Goal: Task Accomplishment & Management: Use online tool/utility

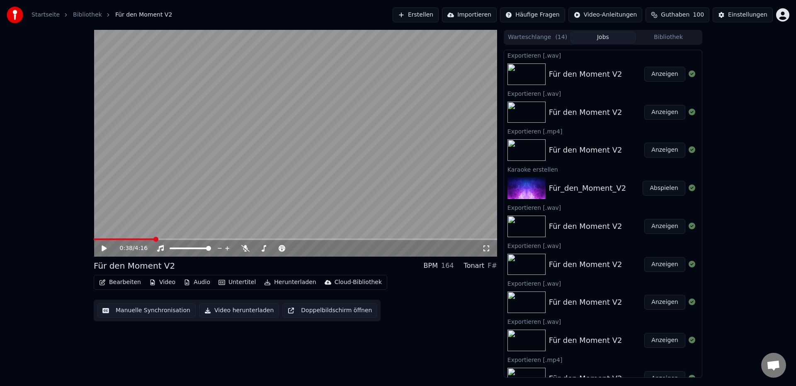
click at [436, 15] on button "Erstellen" at bounding box center [415, 14] width 46 height 15
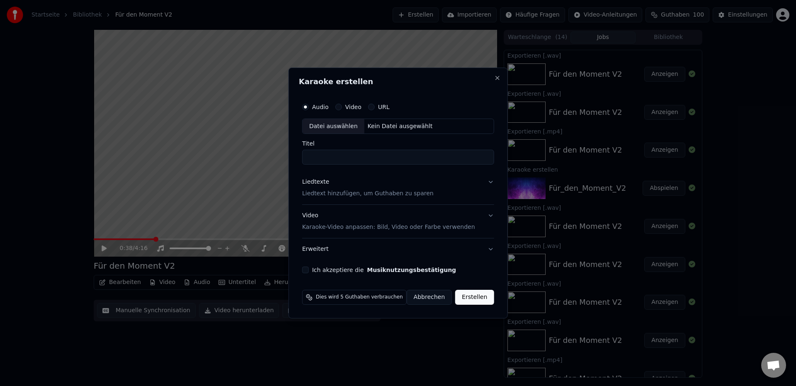
click at [349, 128] on div "Datei auswählen" at bounding box center [334, 126] width 62 height 15
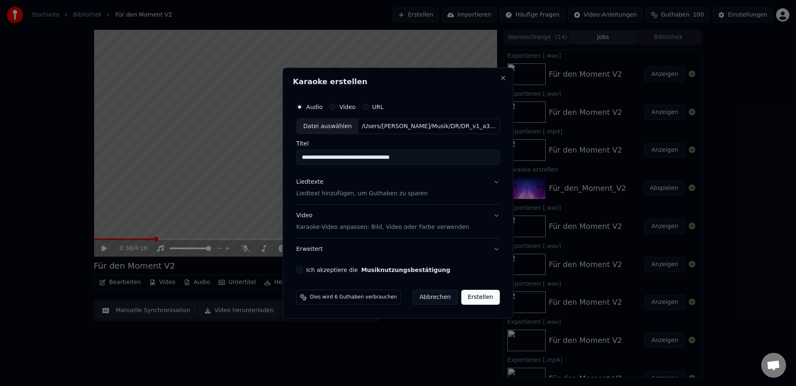
drag, startPoint x: 456, startPoint y: 160, endPoint x: 343, endPoint y: 165, distance: 113.3
click at [322, 158] on input "**********" at bounding box center [397, 157] width 203 height 15
type input "*****"
click at [354, 194] on p "Liedtext hinzufügen, um Guthaben zu sparen" at bounding box center [361, 194] width 131 height 8
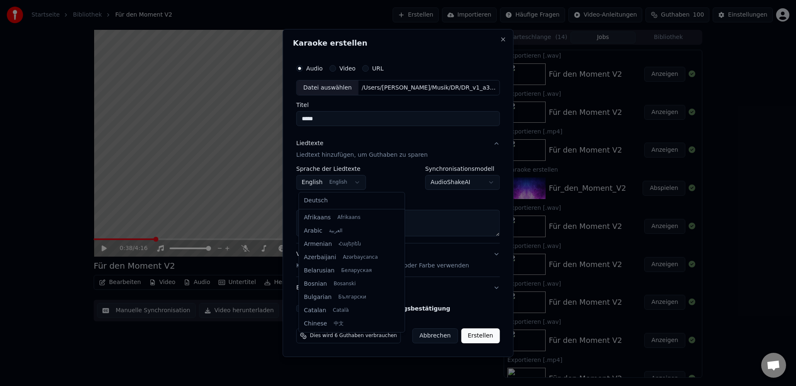
click at [314, 183] on body "Startseite Bibliothek Für den Moment V2 Erstellen Importieren Häufige Fragen Vi…" at bounding box center [398, 193] width 796 height 386
select select "**"
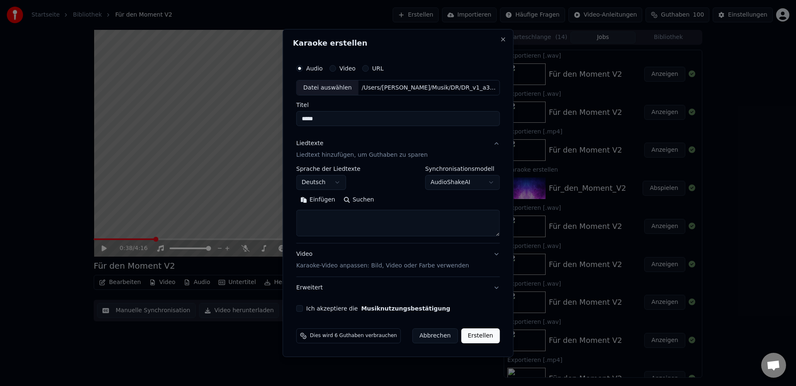
click at [321, 202] on button "Einfügen" at bounding box center [317, 200] width 43 height 13
click at [399, 200] on button "Erweitern" at bounding box center [398, 200] width 45 height 13
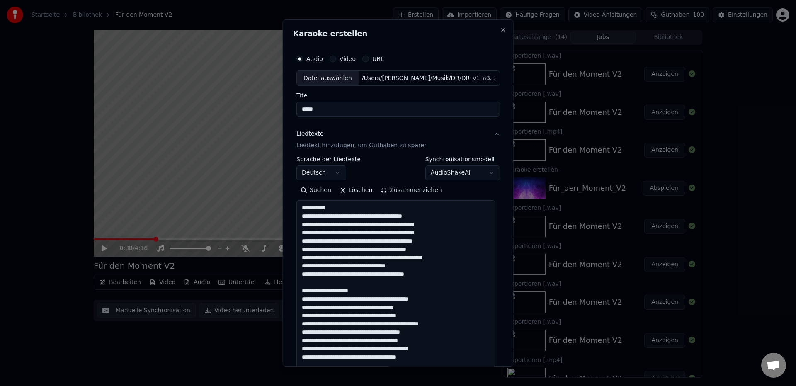
drag, startPoint x: 324, startPoint y: 290, endPoint x: 333, endPoint y: 290, distance: 9.1
drag, startPoint x: 323, startPoint y: 292, endPoint x: 358, endPoint y: 293, distance: 34.4
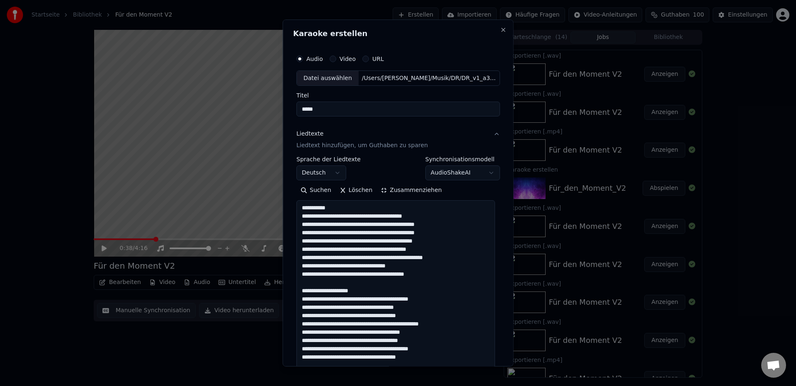
drag, startPoint x: 363, startPoint y: 289, endPoint x: 302, endPoint y: 291, distance: 61.4
drag, startPoint x: 316, startPoint y: 208, endPoint x: 289, endPoint y: 207, distance: 26.9
click at [289, 207] on div "**********" at bounding box center [398, 192] width 231 height 347
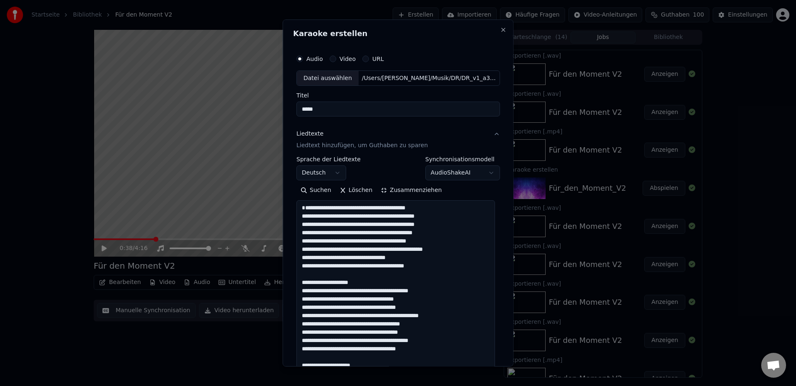
drag, startPoint x: 363, startPoint y: 292, endPoint x: 300, endPoint y: 287, distance: 63.2
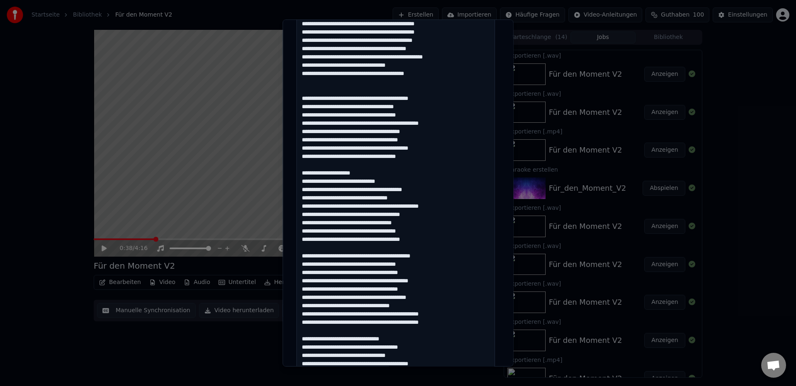
scroll to position [187, 0]
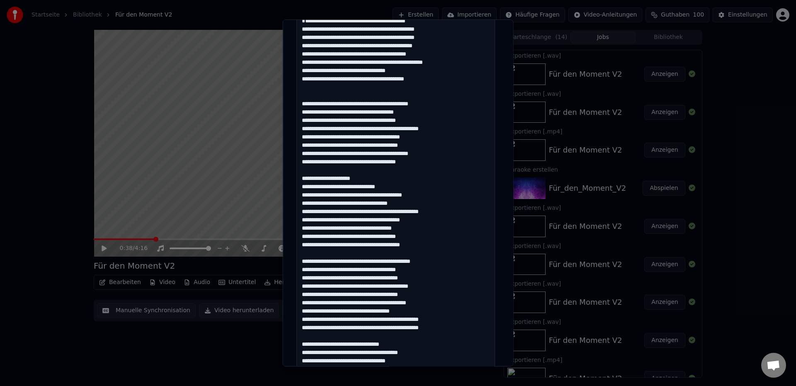
drag, startPoint x: 363, startPoint y: 185, endPoint x: 300, endPoint y: 184, distance: 62.6
click at [300, 184] on textarea at bounding box center [395, 265] width 198 height 503
drag, startPoint x: 401, startPoint y: 269, endPoint x: 300, endPoint y: 269, distance: 101.1
click at [300, 269] on textarea at bounding box center [395, 265] width 198 height 503
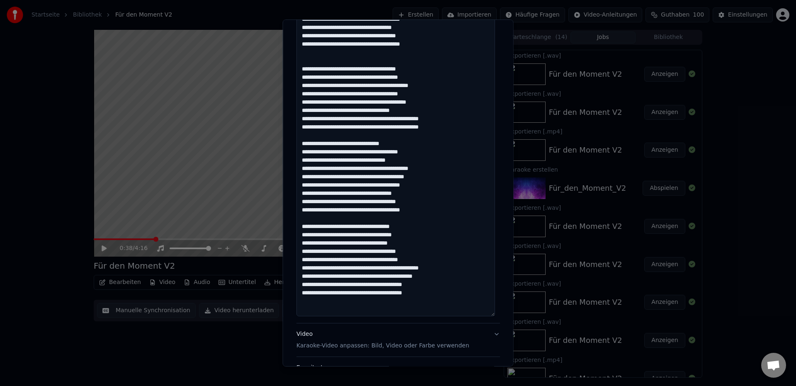
scroll to position [356, 0]
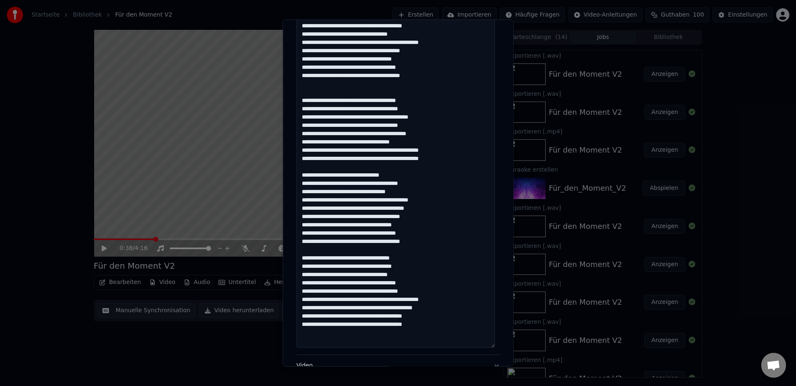
drag, startPoint x: 398, startPoint y: 182, endPoint x: 300, endPoint y: 182, distance: 97.4
click at [300, 182] on textarea at bounding box center [395, 96] width 198 height 503
drag, startPoint x: 418, startPoint y: 265, endPoint x: 299, endPoint y: 266, distance: 118.9
click at [299, 266] on textarea at bounding box center [395, 96] width 198 height 503
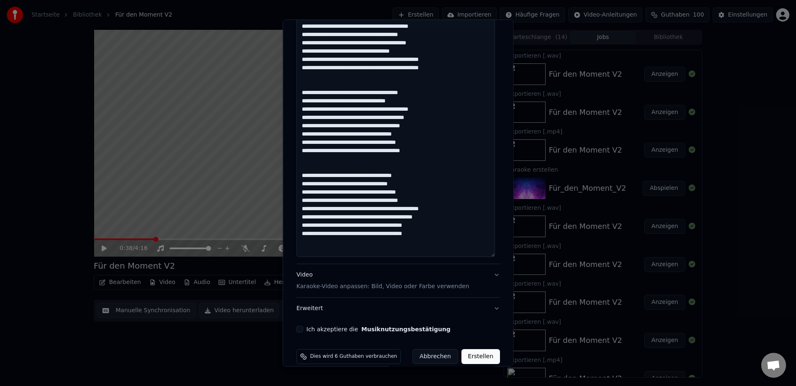
type textarea "**********"
click at [305, 312] on button "Erweitert" at bounding box center [397, 309] width 203 height 22
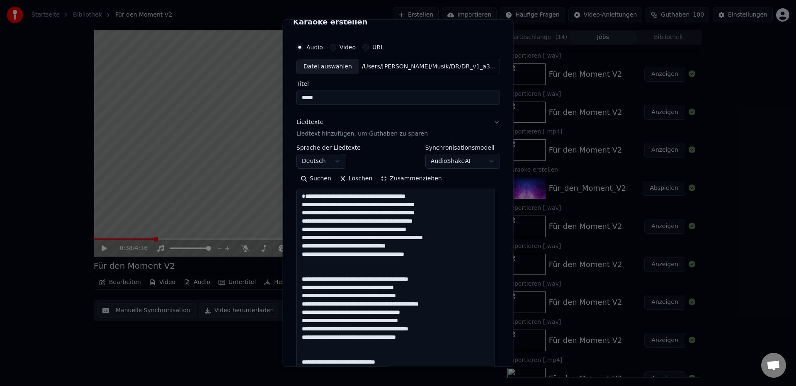
scroll to position [0, 0]
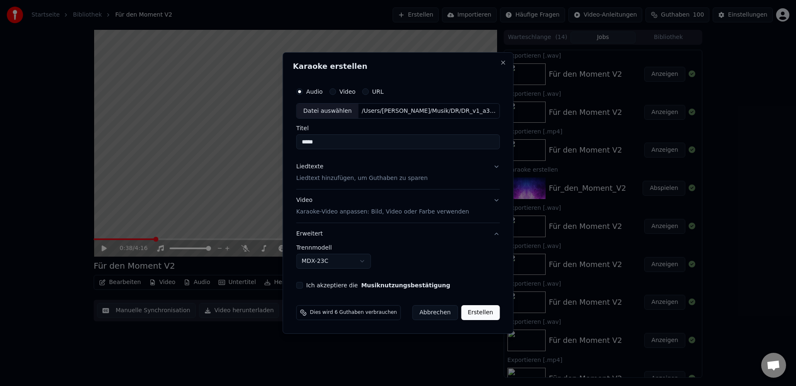
click at [328, 264] on body "Startseite Bibliothek Für den Moment V2 Erstellen Importieren Häufige Fragen Vi…" at bounding box center [398, 193] width 796 height 386
click at [303, 286] on button "Ich akzeptiere die Musiknutzungsbestätigung" at bounding box center [299, 285] width 7 height 7
click at [476, 313] on button "Erstellen" at bounding box center [480, 312] width 39 height 15
select select "******"
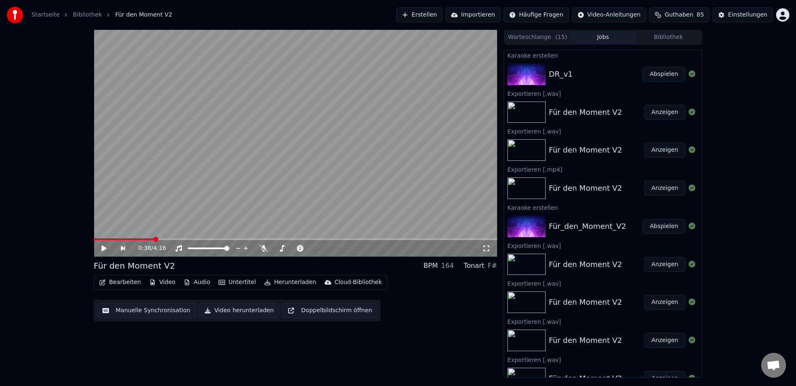
click at [658, 77] on button "Abspielen" at bounding box center [663, 74] width 43 height 15
click at [104, 251] on icon at bounding box center [109, 248] width 19 height 7
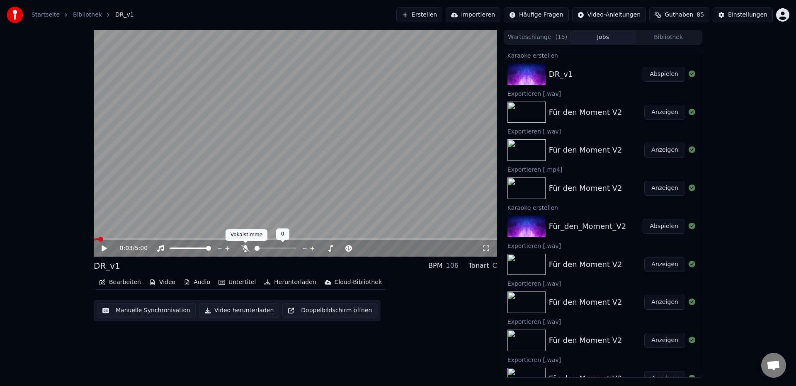
click at [242, 246] on icon at bounding box center [245, 248] width 8 height 7
click at [102, 247] on icon at bounding box center [104, 248] width 5 height 6
click at [293, 247] on span at bounding box center [293, 248] width 5 height 5
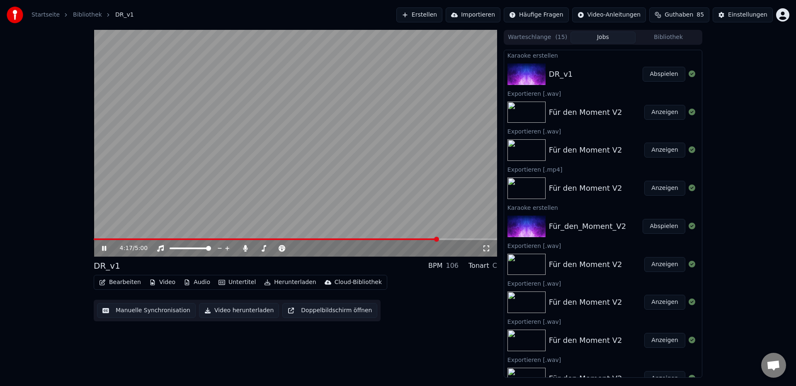
click at [104, 249] on icon at bounding box center [104, 248] width 4 height 5
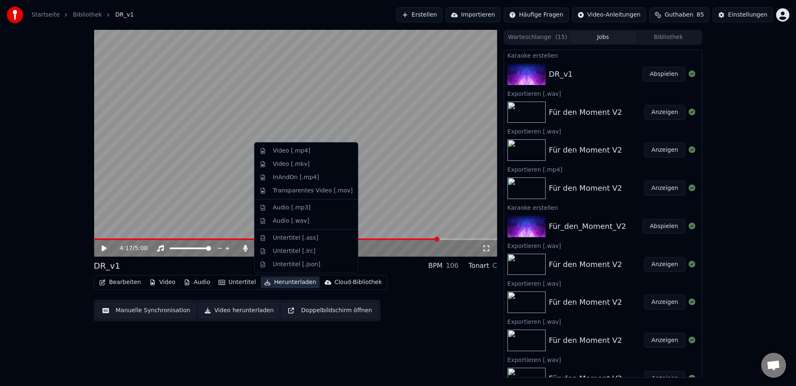
click at [292, 284] on button "Herunterladen" at bounding box center [290, 282] width 58 height 12
click at [291, 153] on div "Video [.mp4]" at bounding box center [291, 151] width 37 height 8
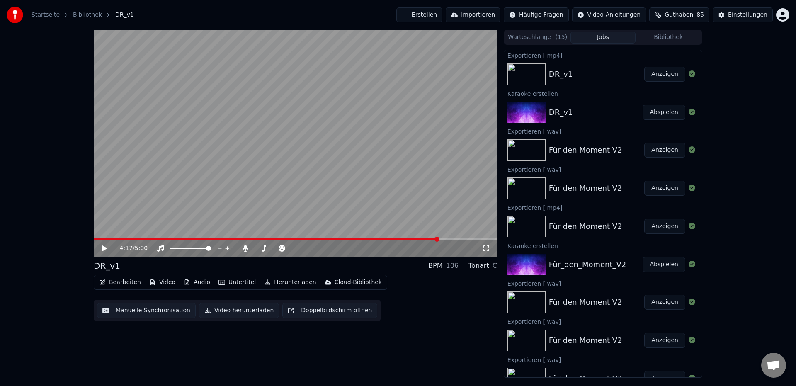
click at [659, 77] on button "Anzeigen" at bounding box center [664, 74] width 41 height 15
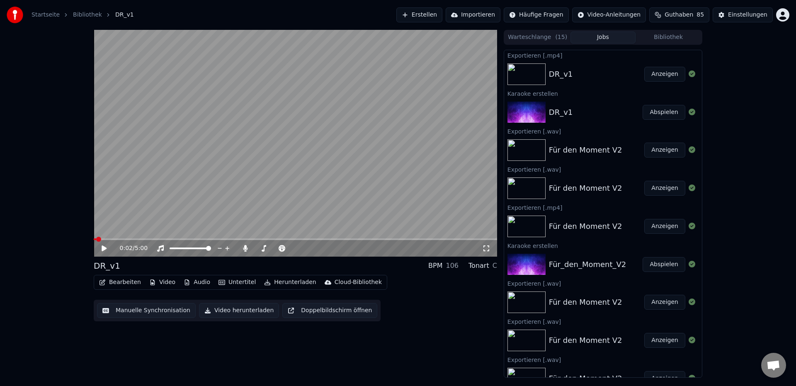
click at [96, 239] on span at bounding box center [95, 239] width 2 height 2
click at [105, 249] on icon at bounding box center [109, 248] width 19 height 7
click at [104, 248] on icon at bounding box center [109, 248] width 19 height 7
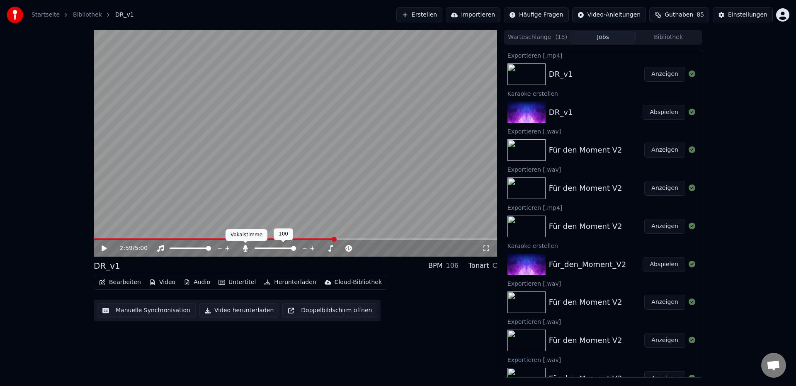
click at [247, 250] on icon at bounding box center [245, 248] width 8 height 7
click at [293, 284] on button "Herunterladen" at bounding box center [290, 282] width 58 height 12
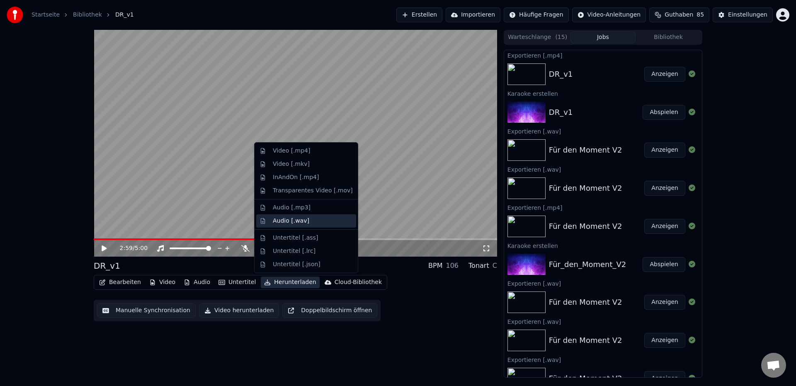
click at [291, 224] on div "Audio [.wav]" at bounding box center [291, 221] width 36 height 8
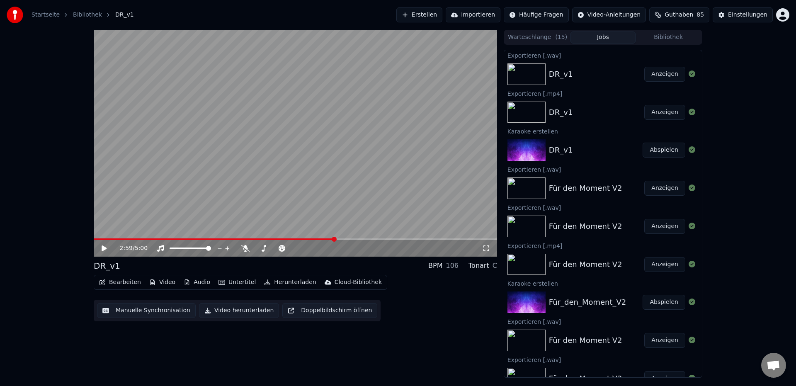
click at [658, 76] on button "Anzeigen" at bounding box center [664, 74] width 41 height 15
